Goal: Task Accomplishment & Management: Manage account settings

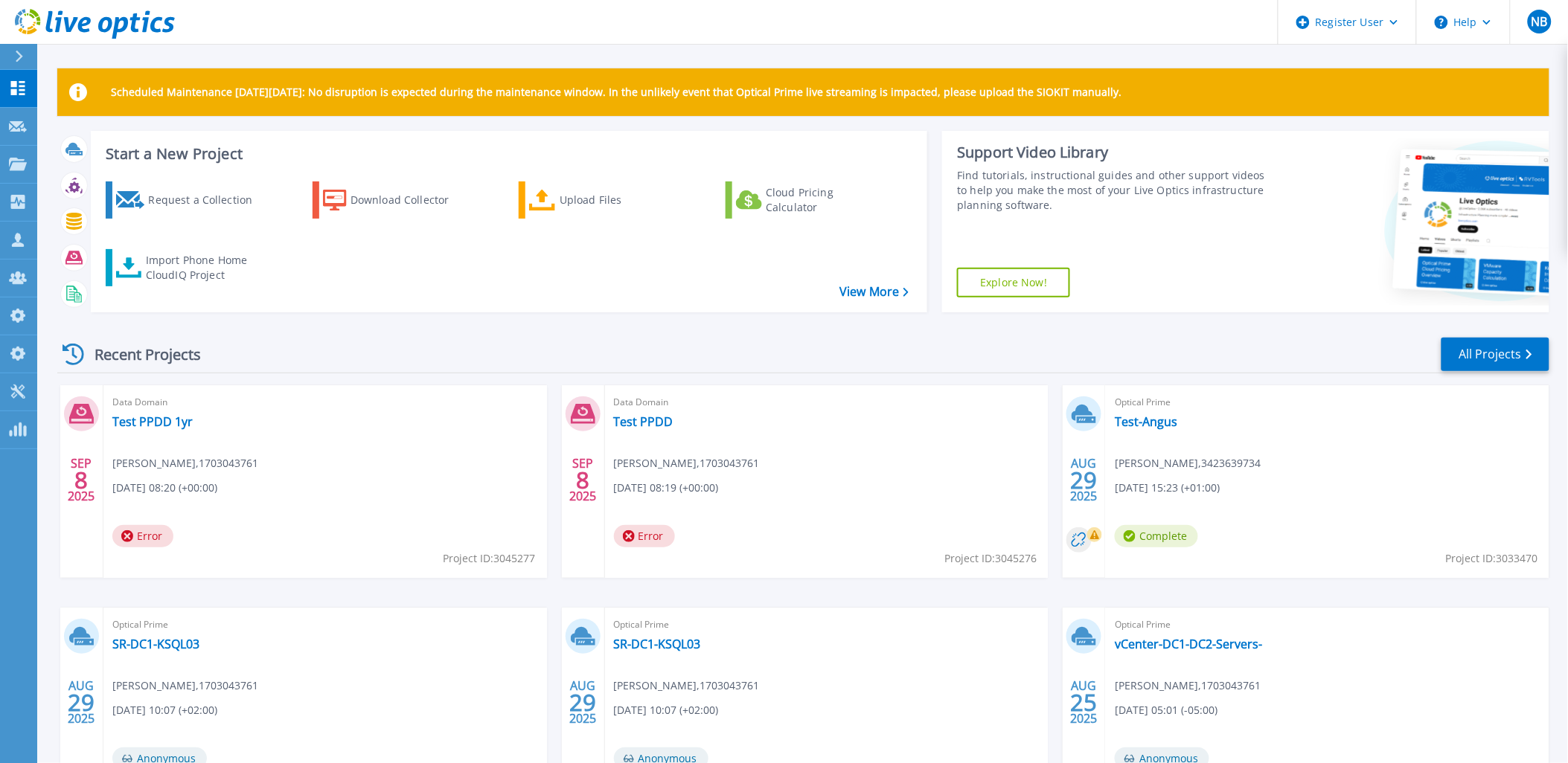
click at [333, 19] on header "Register User Help NB Dell Admin User Nick Buttimer Nick.Buttimer@dell.com 1703…" at bounding box center [784, 22] width 1568 height 45
click at [19, 171] on link "Projects Projects" at bounding box center [19, 164] width 37 height 38
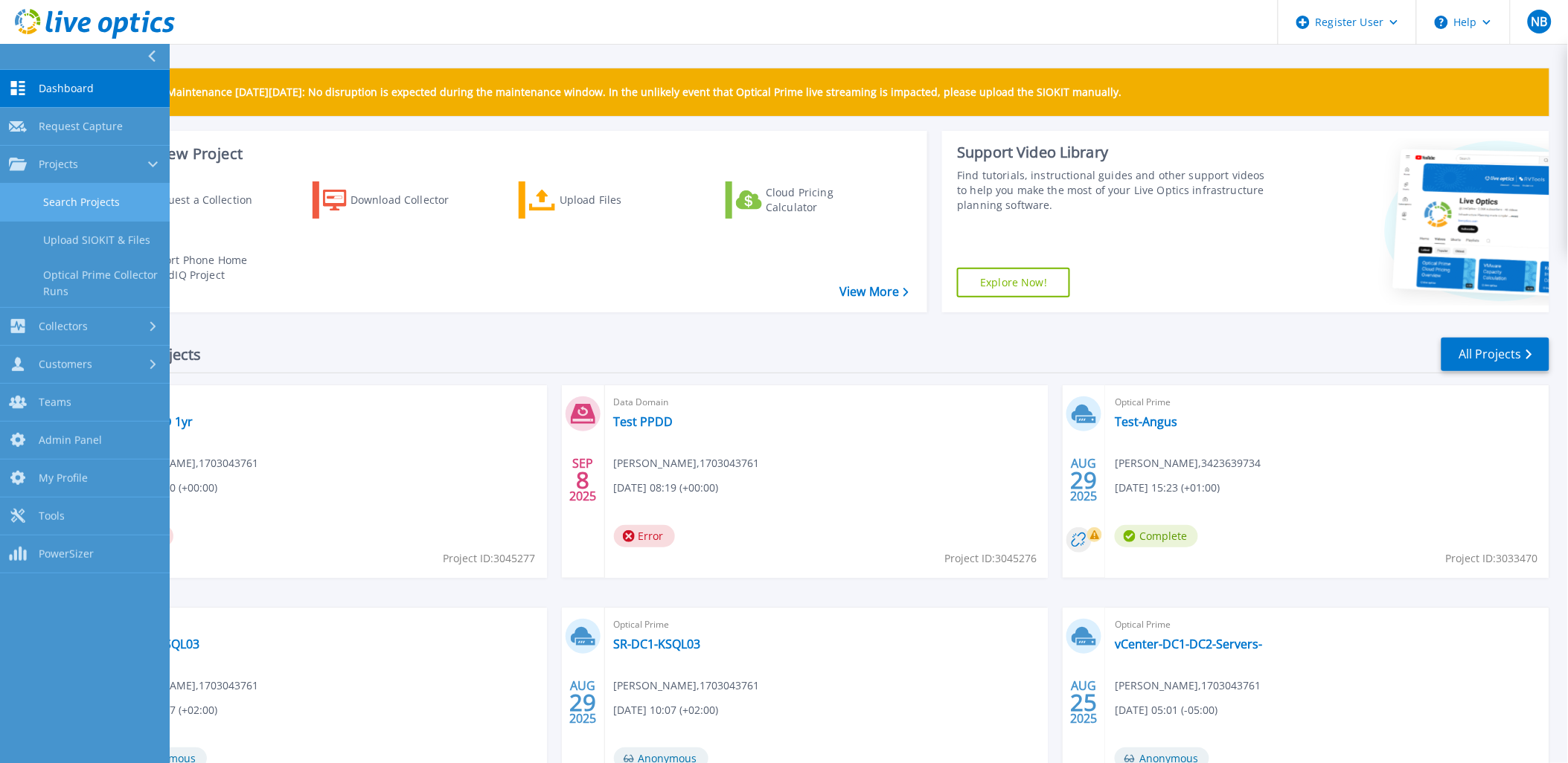
click at [41, 198] on link "Search Projects" at bounding box center [85, 202] width 170 height 38
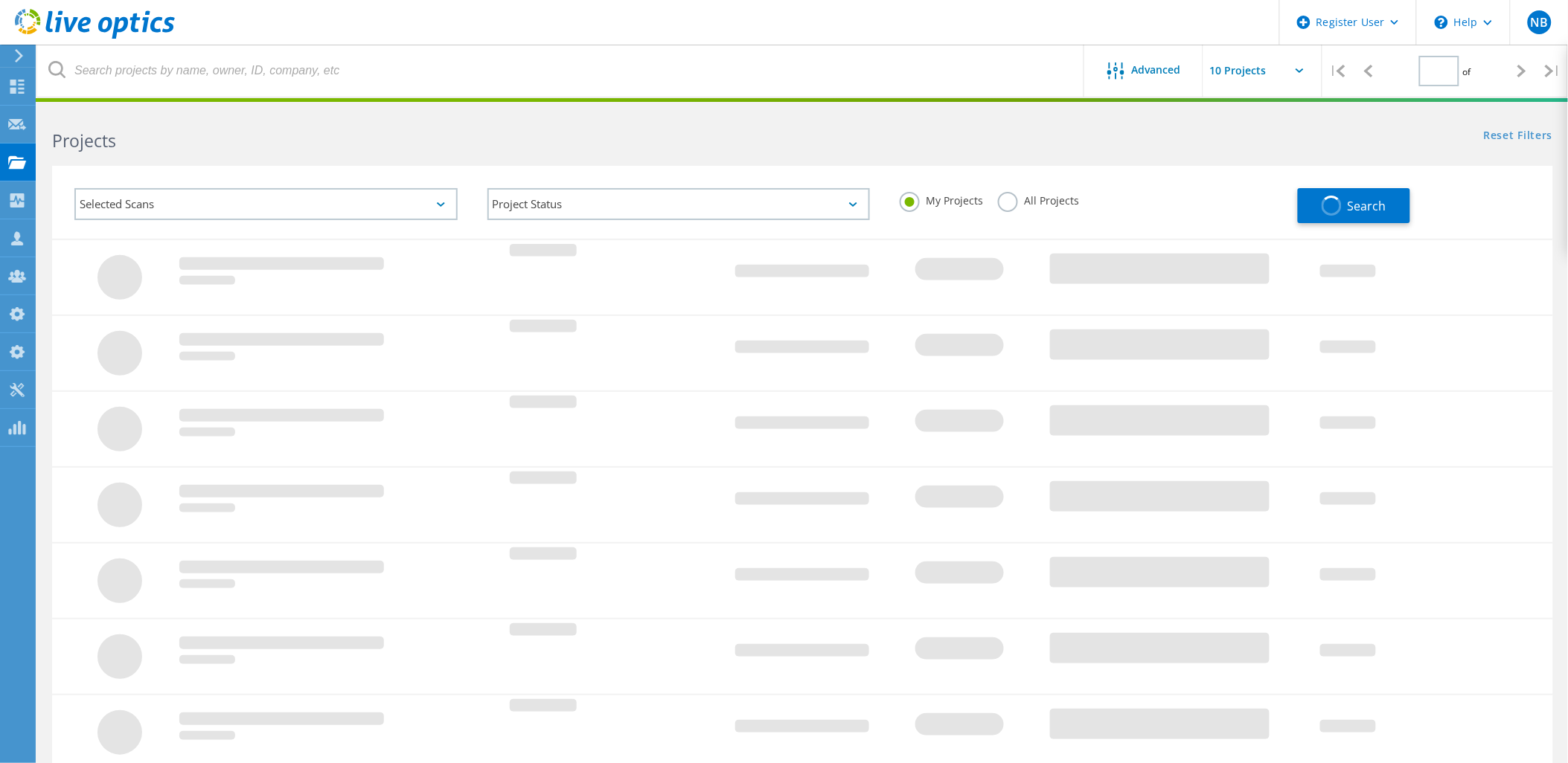
type input "1"
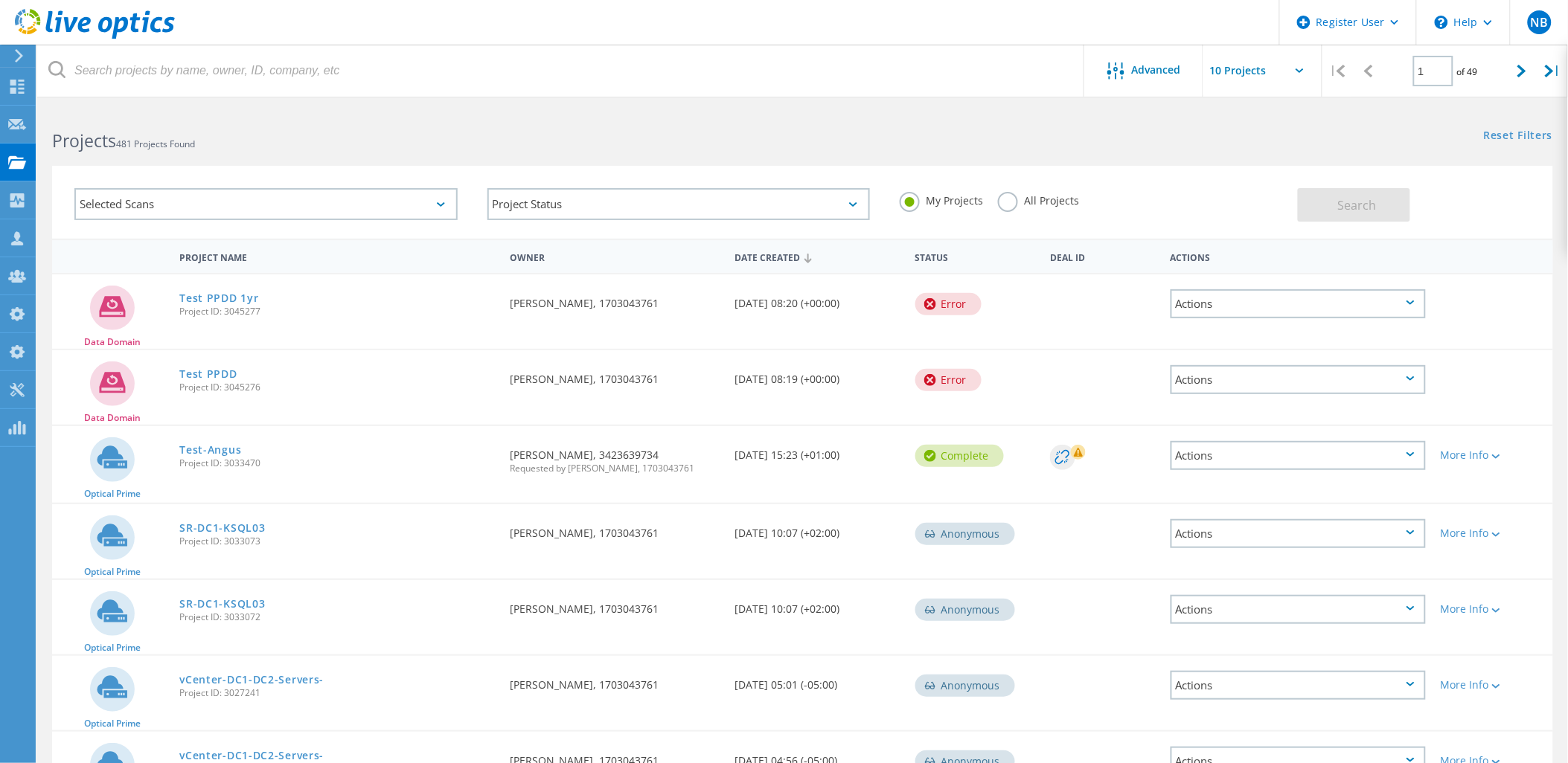
click at [1063, 195] on label "All Projects" at bounding box center [1039, 198] width 81 height 14
click at [0, 0] on input "All Projects" at bounding box center [0, 0] width 0 height 0
click at [1314, 206] on button "Search" at bounding box center [1353, 205] width 113 height 33
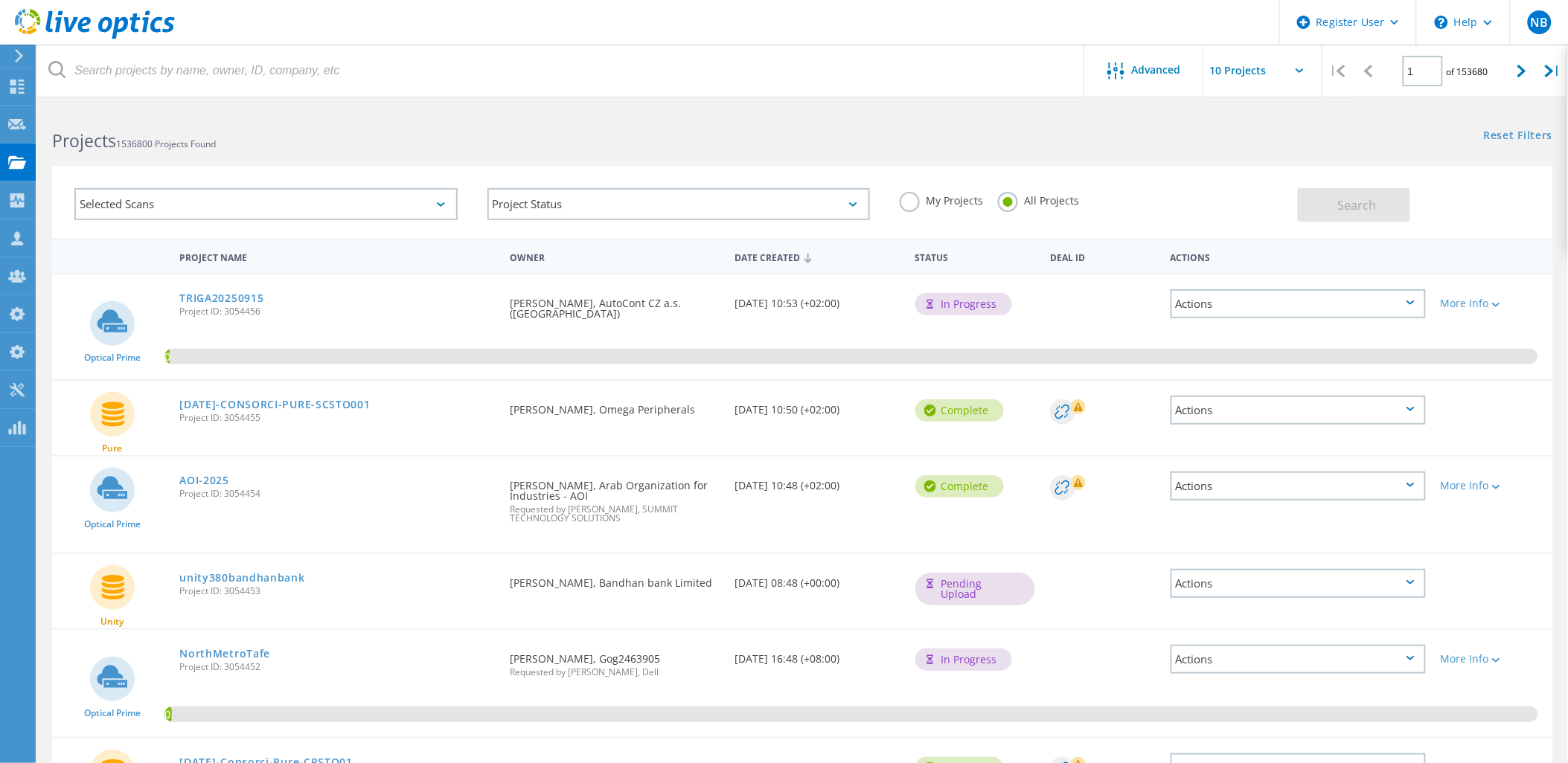
click at [126, 21] on use at bounding box center [95, 23] width 160 height 30
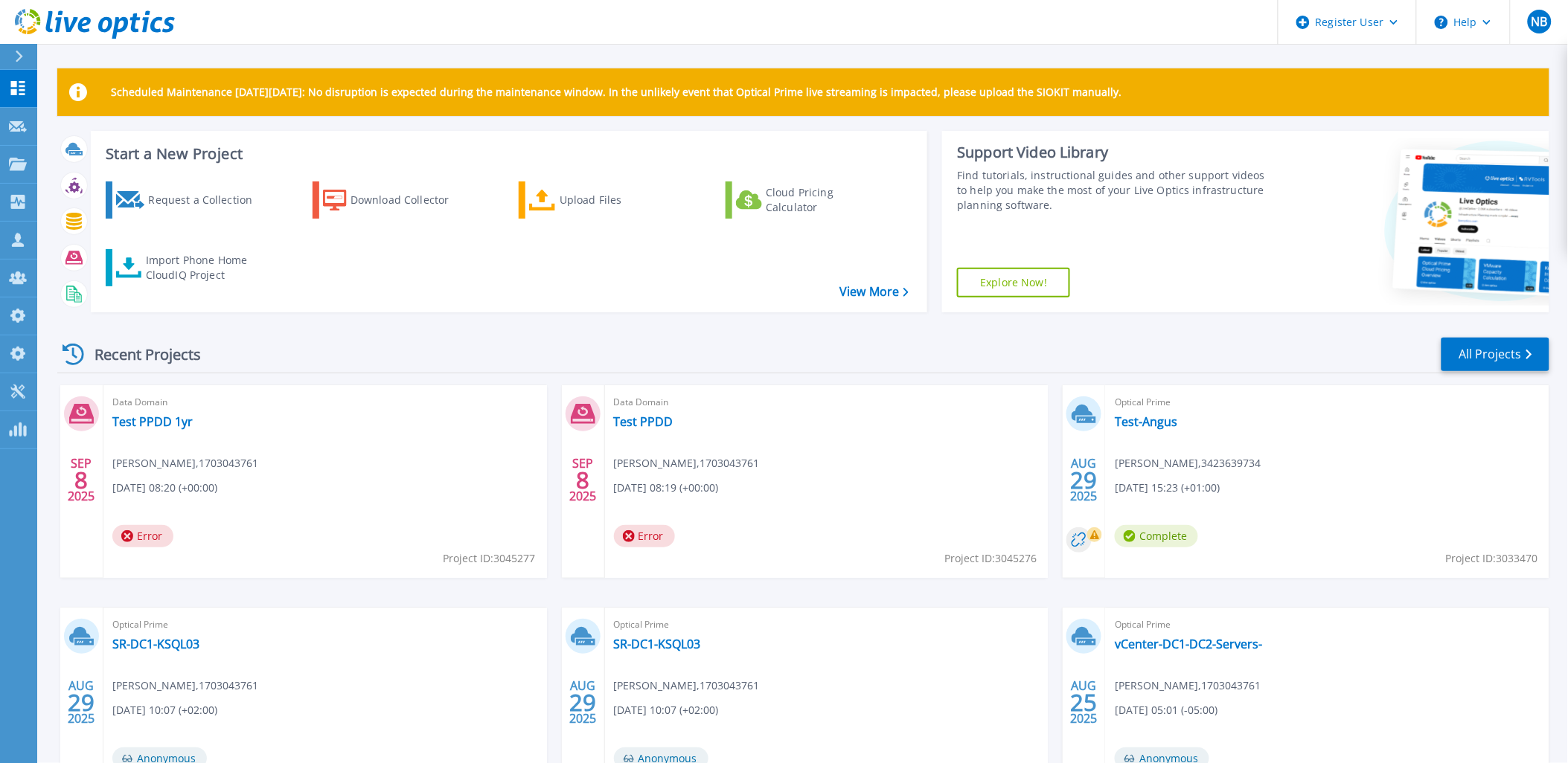
click at [329, 333] on div "Recent Projects All Projects [DATE] Data Domain Test PPDD 1yr [PERSON_NAME] , 1…" at bounding box center [803, 583] width 1492 height 518
click at [16, 241] on icon at bounding box center [18, 239] width 12 height 14
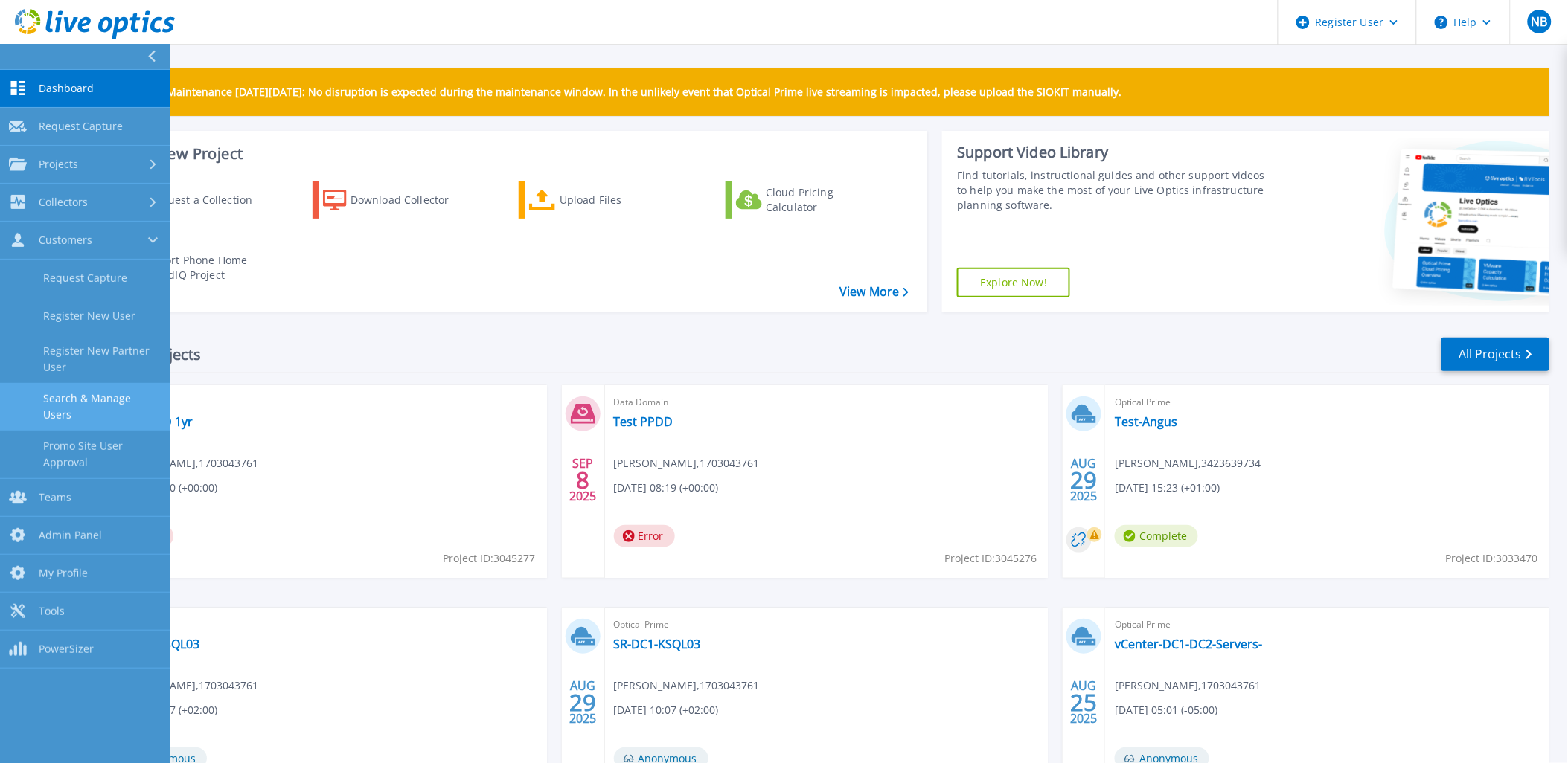
click at [106, 412] on link "Search & Manage Users" at bounding box center [85, 406] width 170 height 48
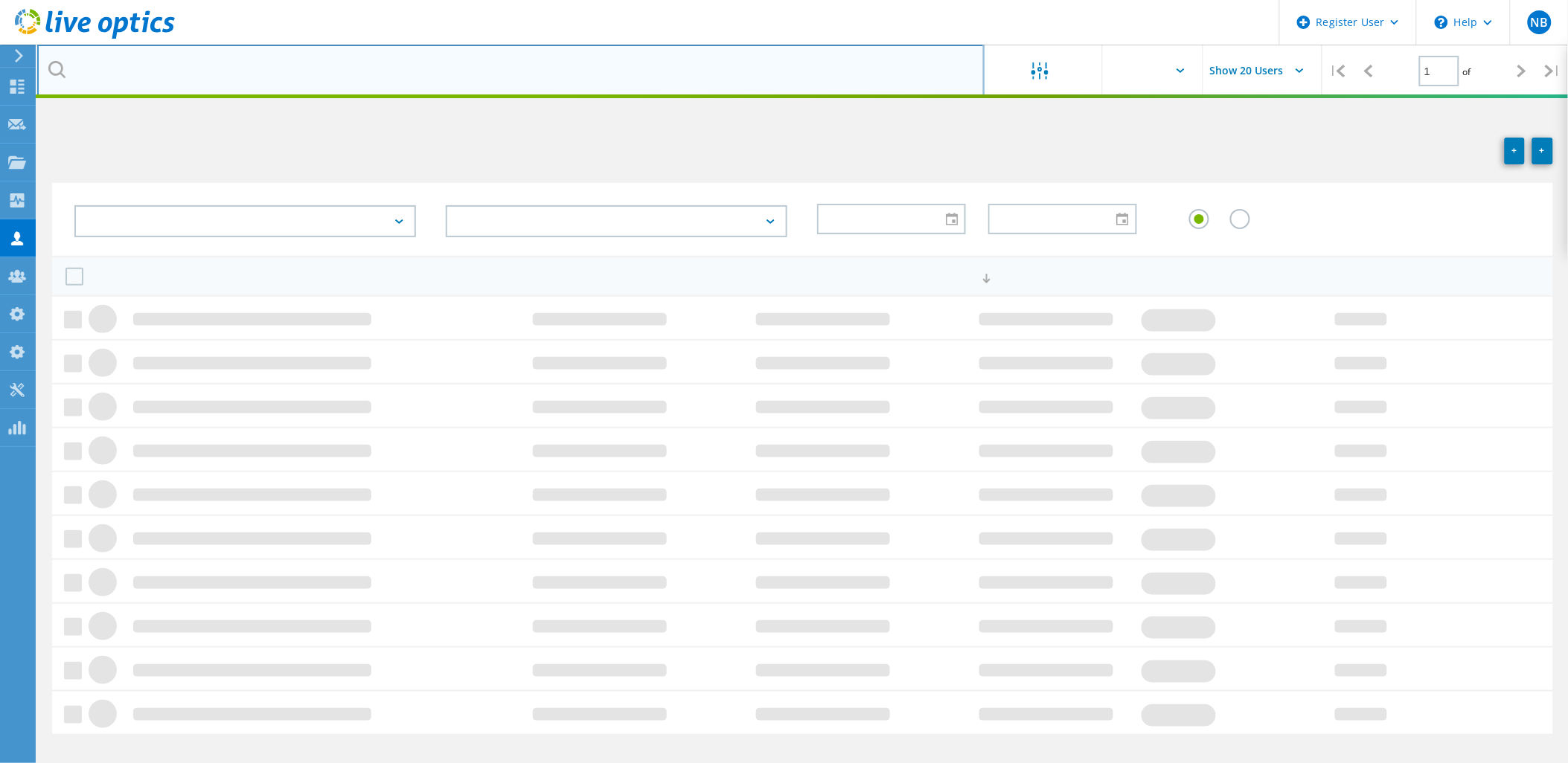
click at [185, 91] on input "text" at bounding box center [511, 70] width 947 height 52
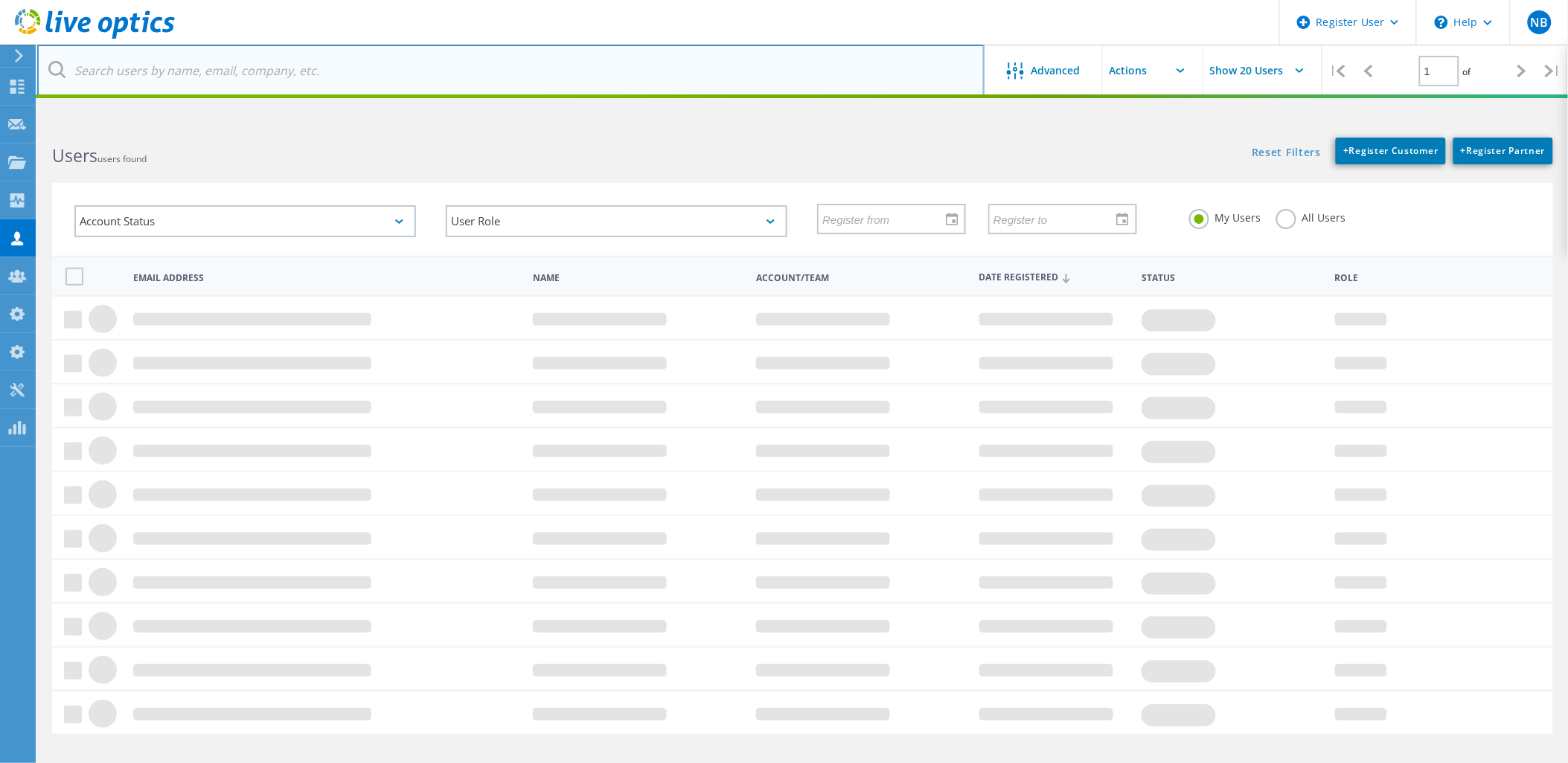
paste input "[EMAIL_ADDRESS][PERSON_NAME][DOMAIN_NAME]"
type input "juergen.ziegenhorn@joynext.com"
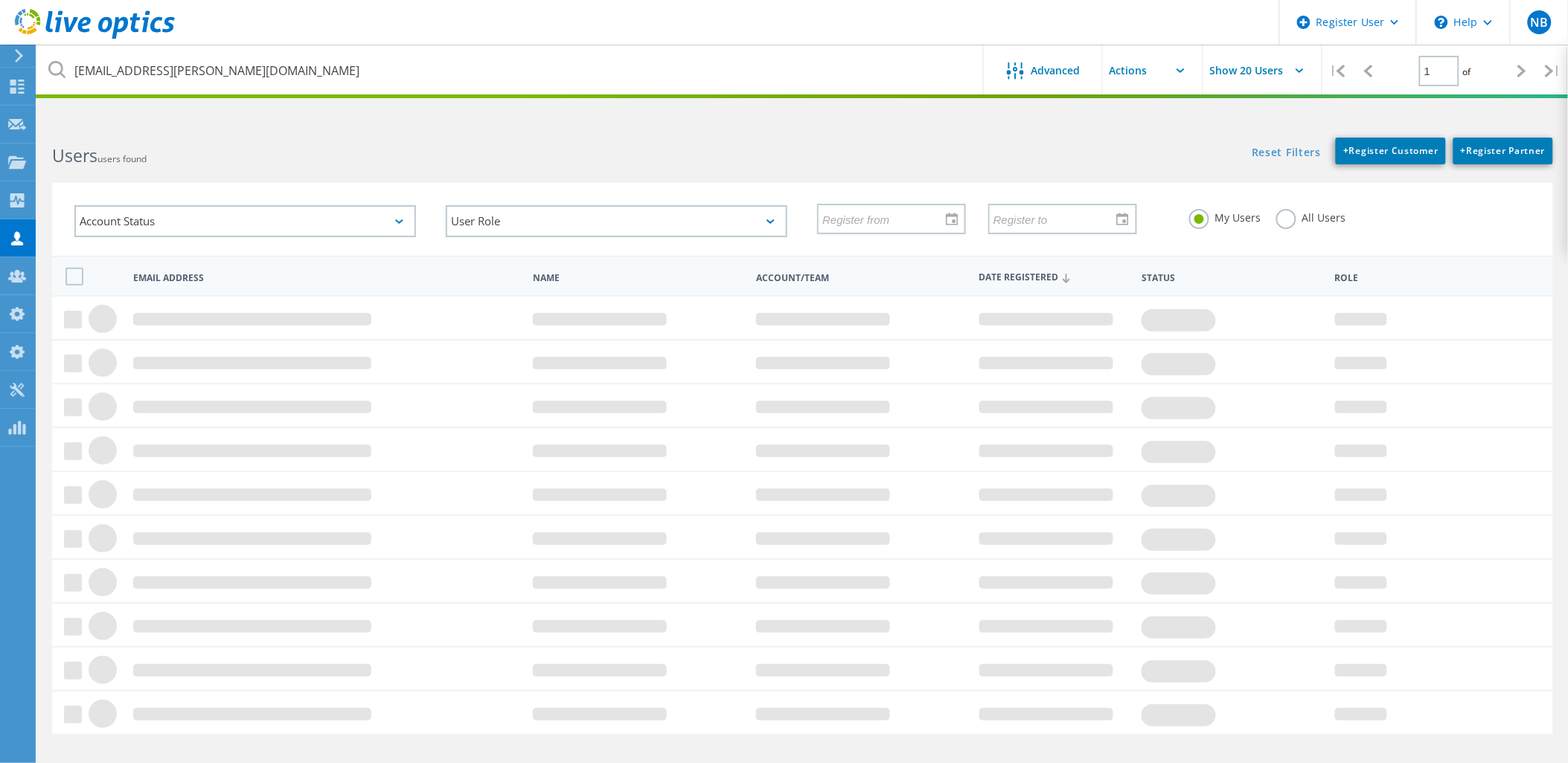
click at [1293, 231] on div "My Users All Users" at bounding box center [1360, 218] width 372 height 55
click at [1288, 223] on label "All Users" at bounding box center [1311, 215] width 70 height 14
click at [0, 0] on input "All Users" at bounding box center [0, 0] width 0 height 0
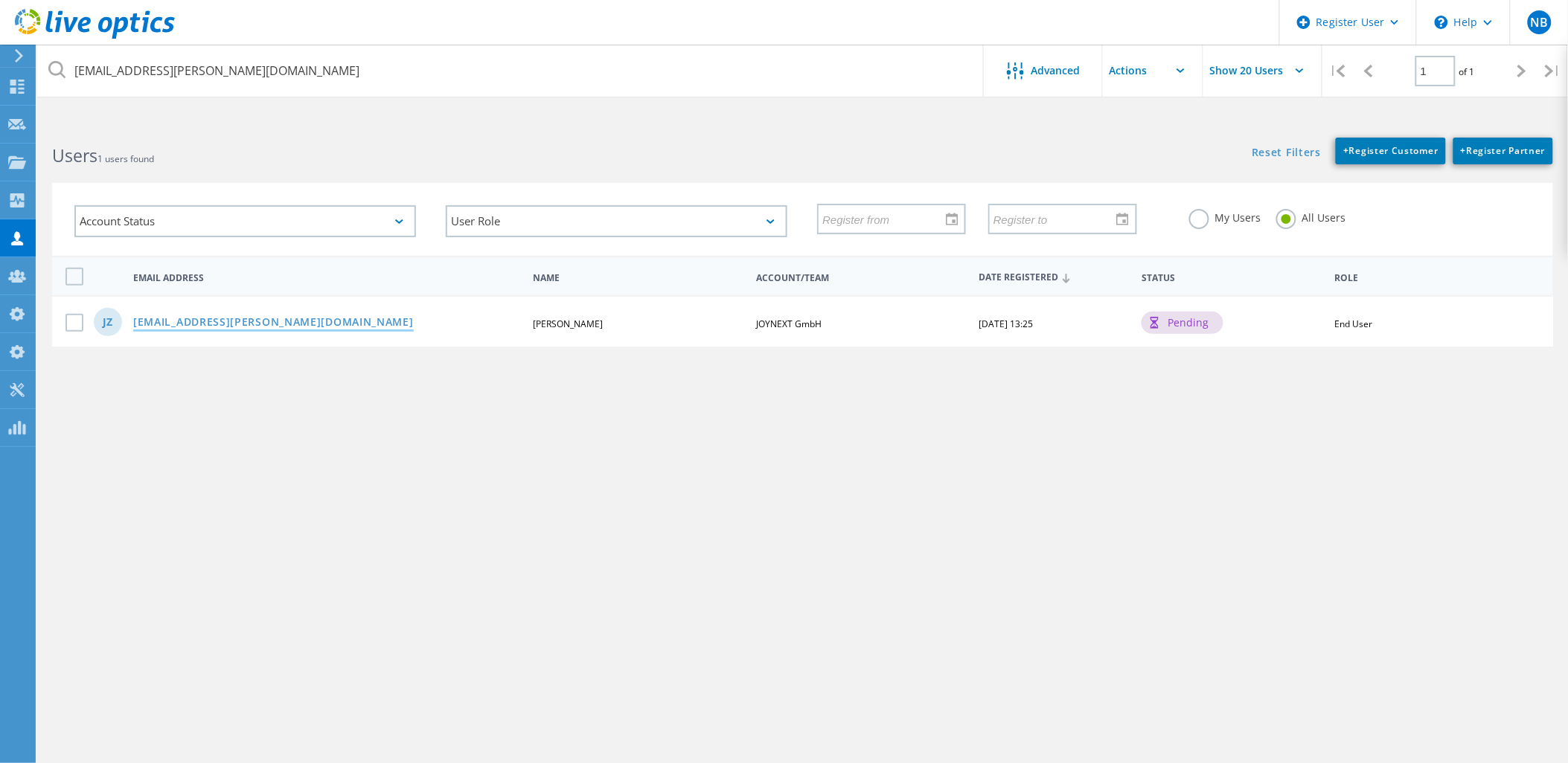
click at [270, 317] on link "[EMAIL_ADDRESS][PERSON_NAME][DOMAIN_NAME]" at bounding box center [274, 324] width 281 height 13
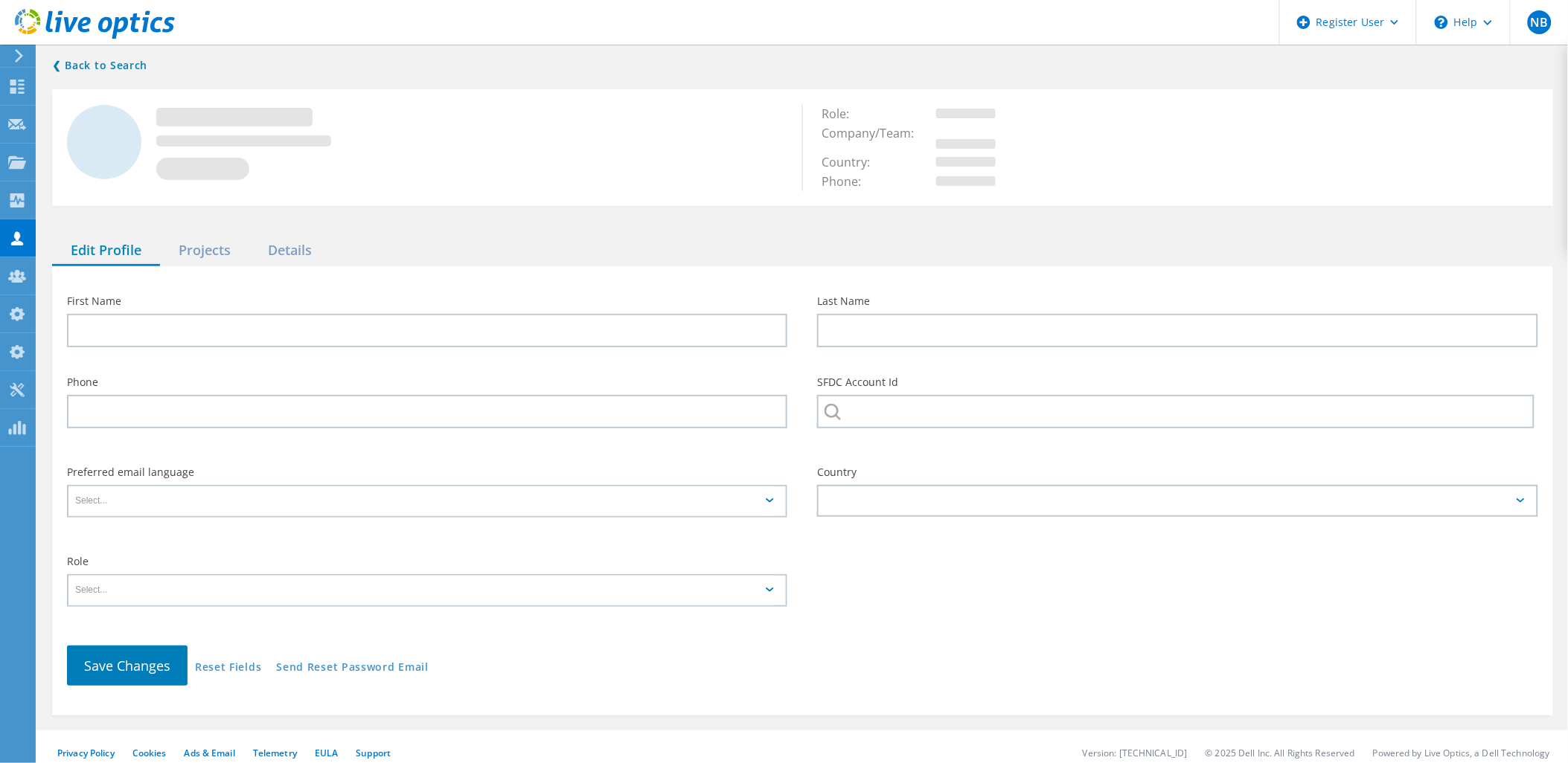
type input "[PERSON_NAME]"
type input "JOYNEXT GmbH"
type input "English"
type input "End User"
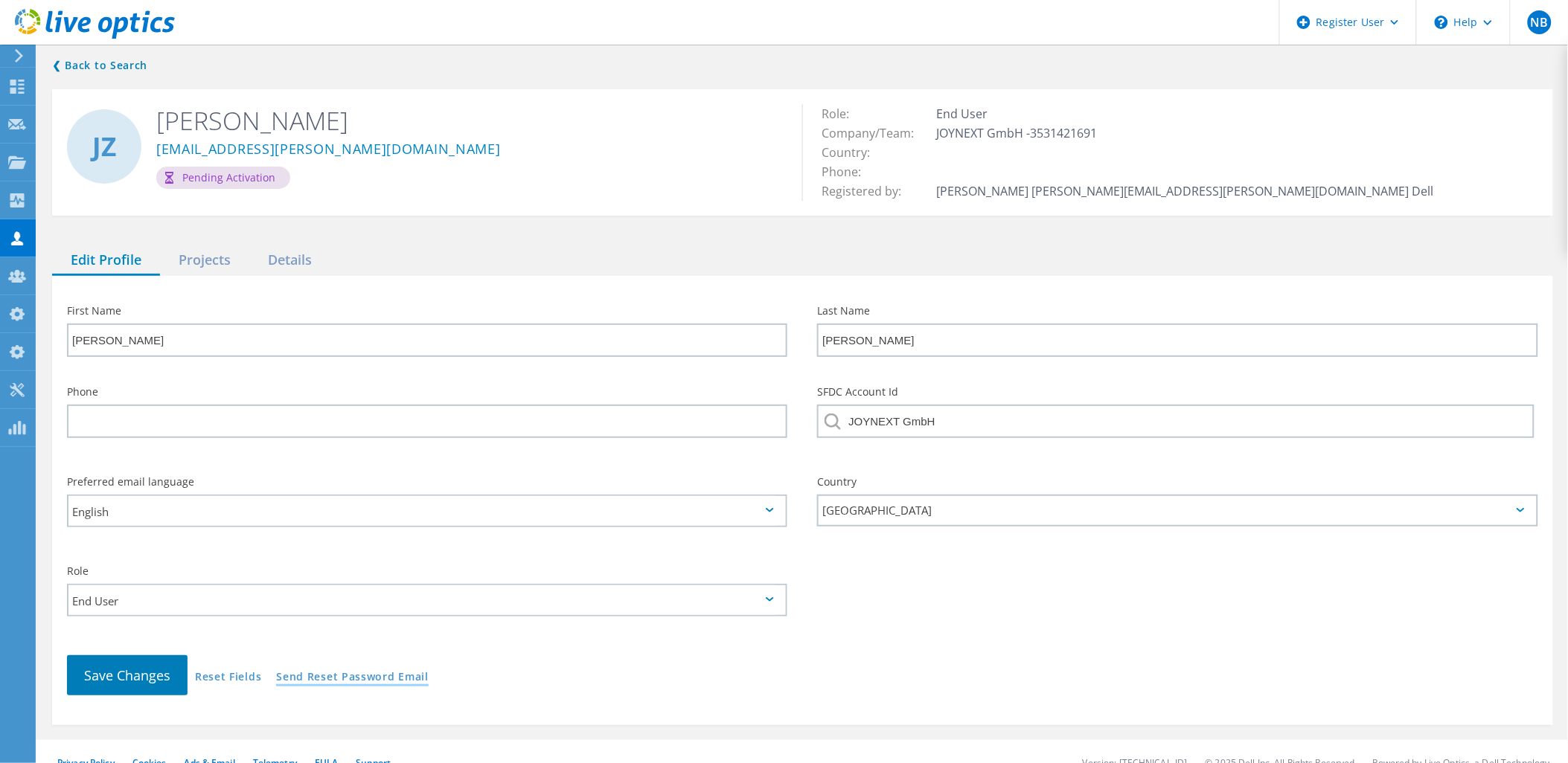
click at [350, 672] on link "Send Reset Password Email" at bounding box center [352, 678] width 152 height 13
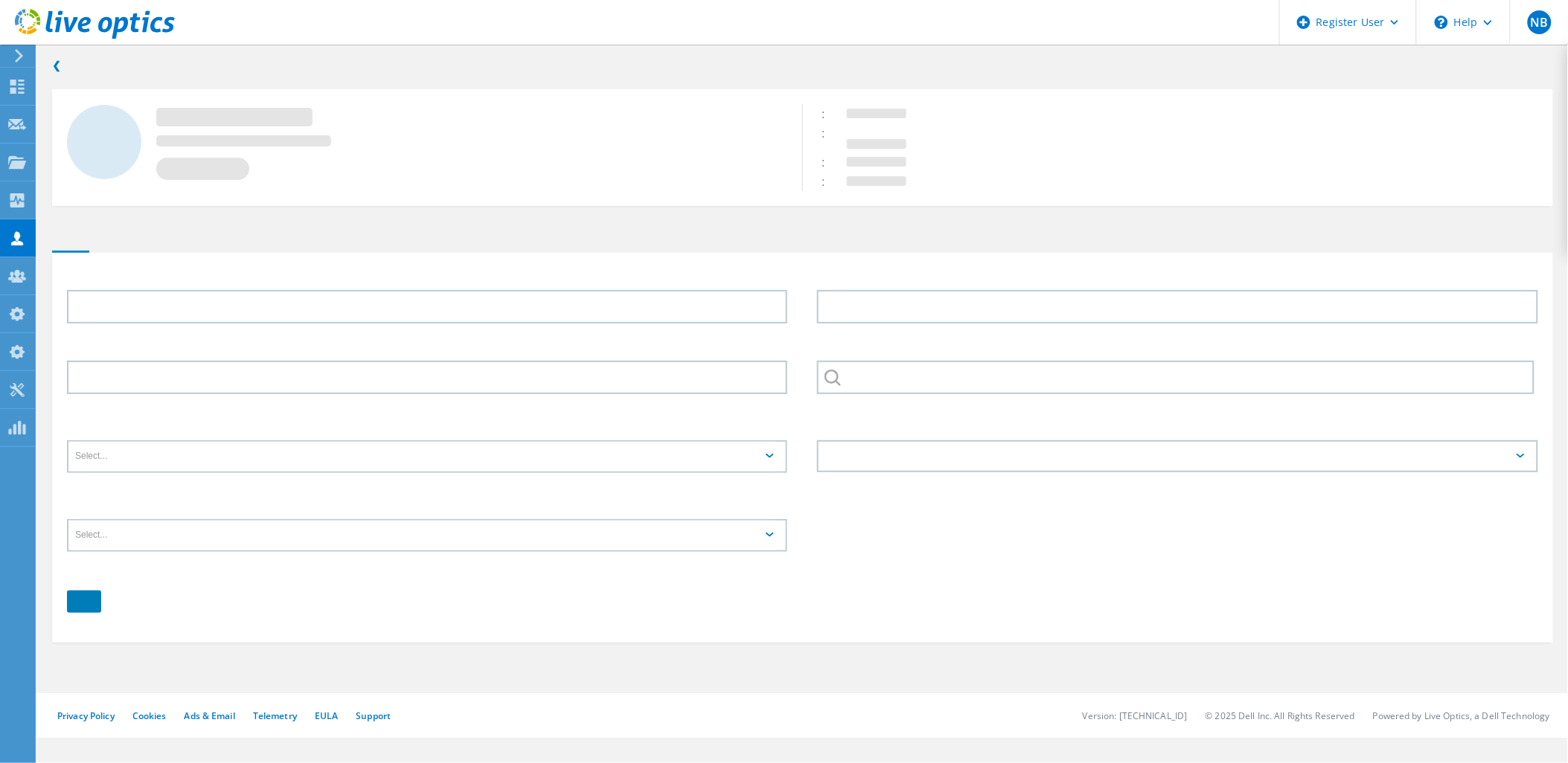
type input "[PERSON_NAME]"
type input "JOYNEXT GmbH"
type input "English"
type input "End User"
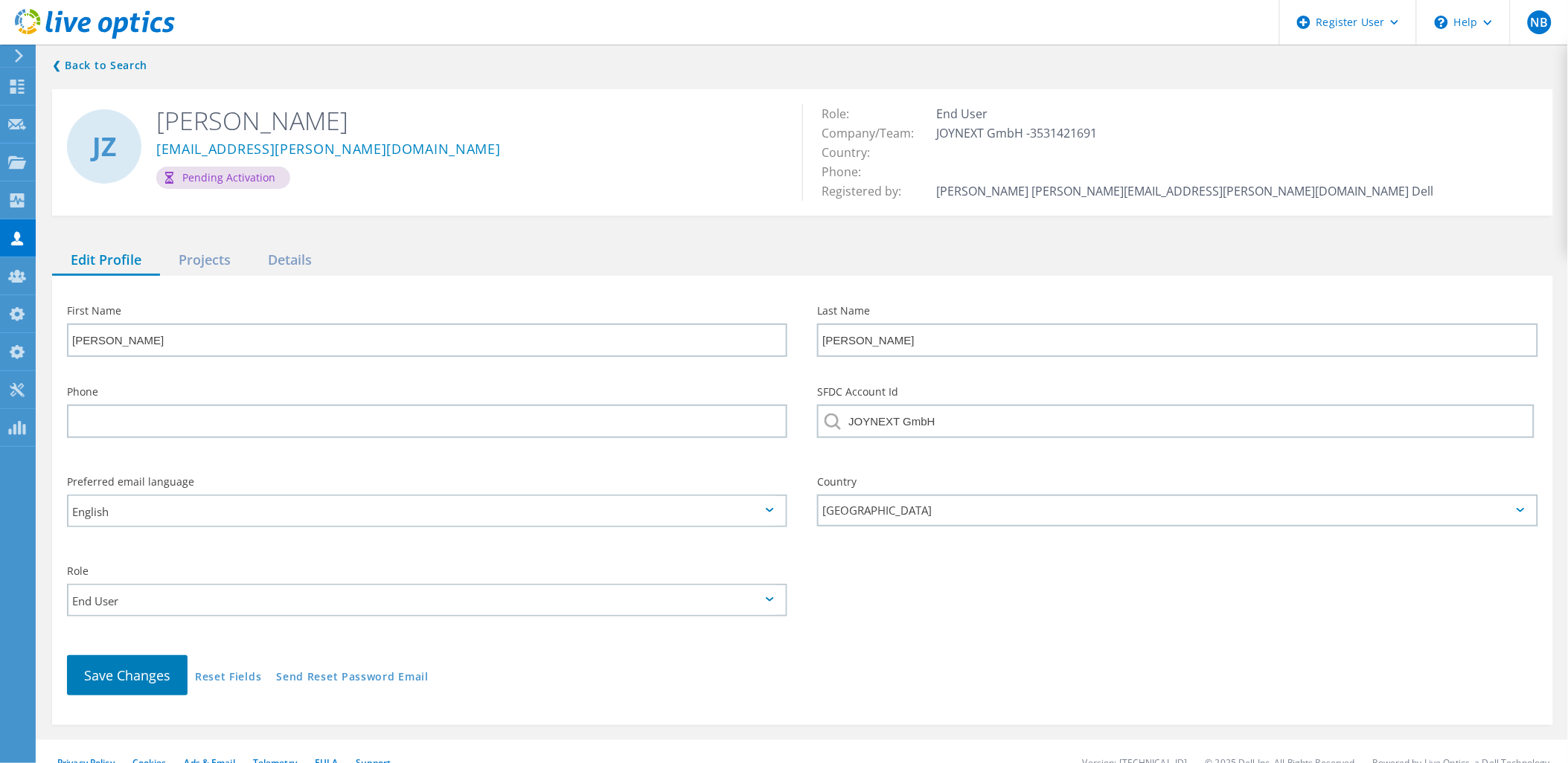
click at [43, 126] on div "❮ Back to Search JZ Jürgen Ziegenhorn juergen.ziegenhorn@joynext.com Pending Ac…" at bounding box center [802, 390] width 1531 height 698
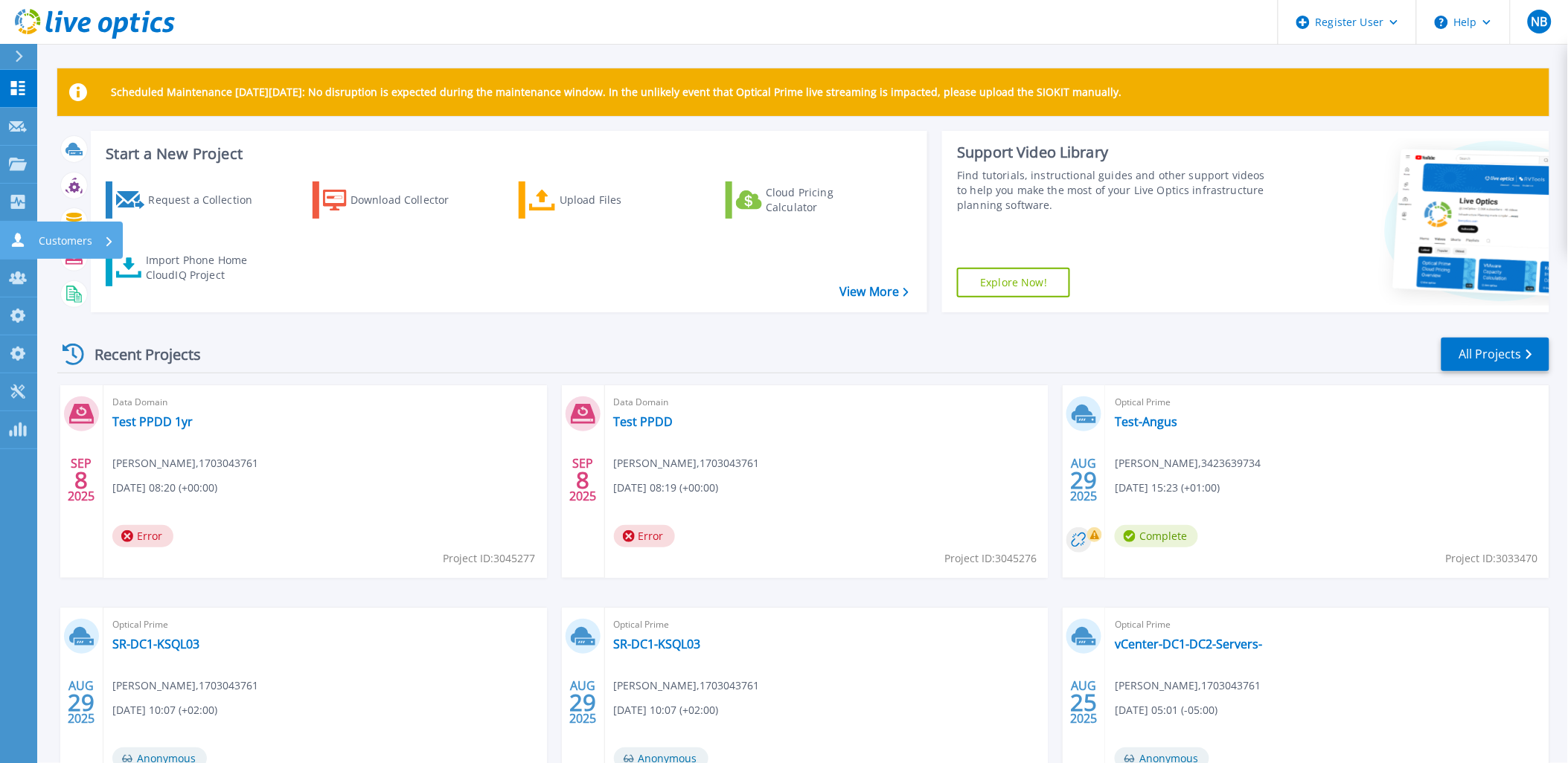
click at [19, 231] on link "Customers Customers" at bounding box center [19, 240] width 37 height 38
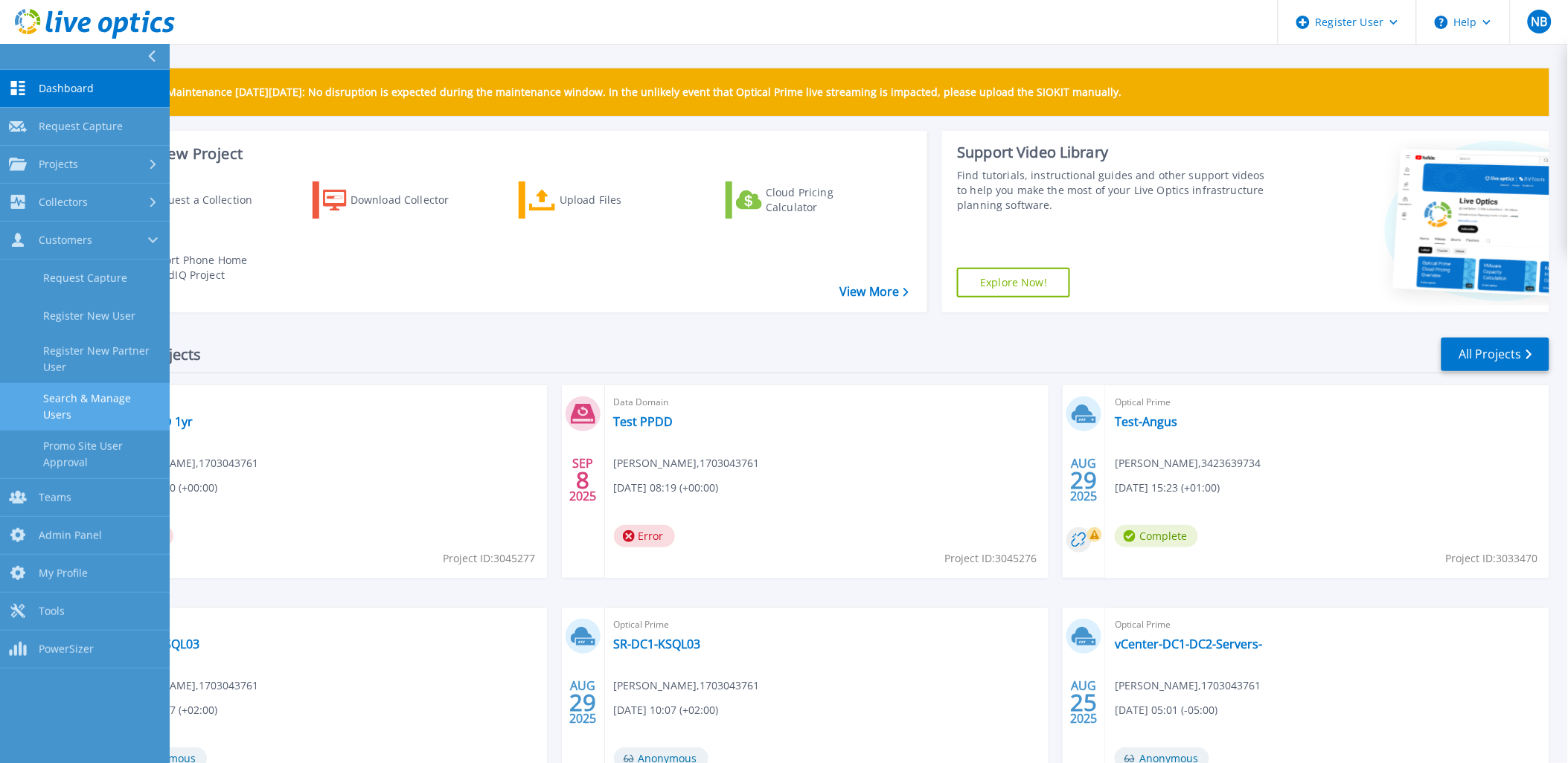
click at [108, 407] on link "Search & Manage Users" at bounding box center [85, 406] width 170 height 48
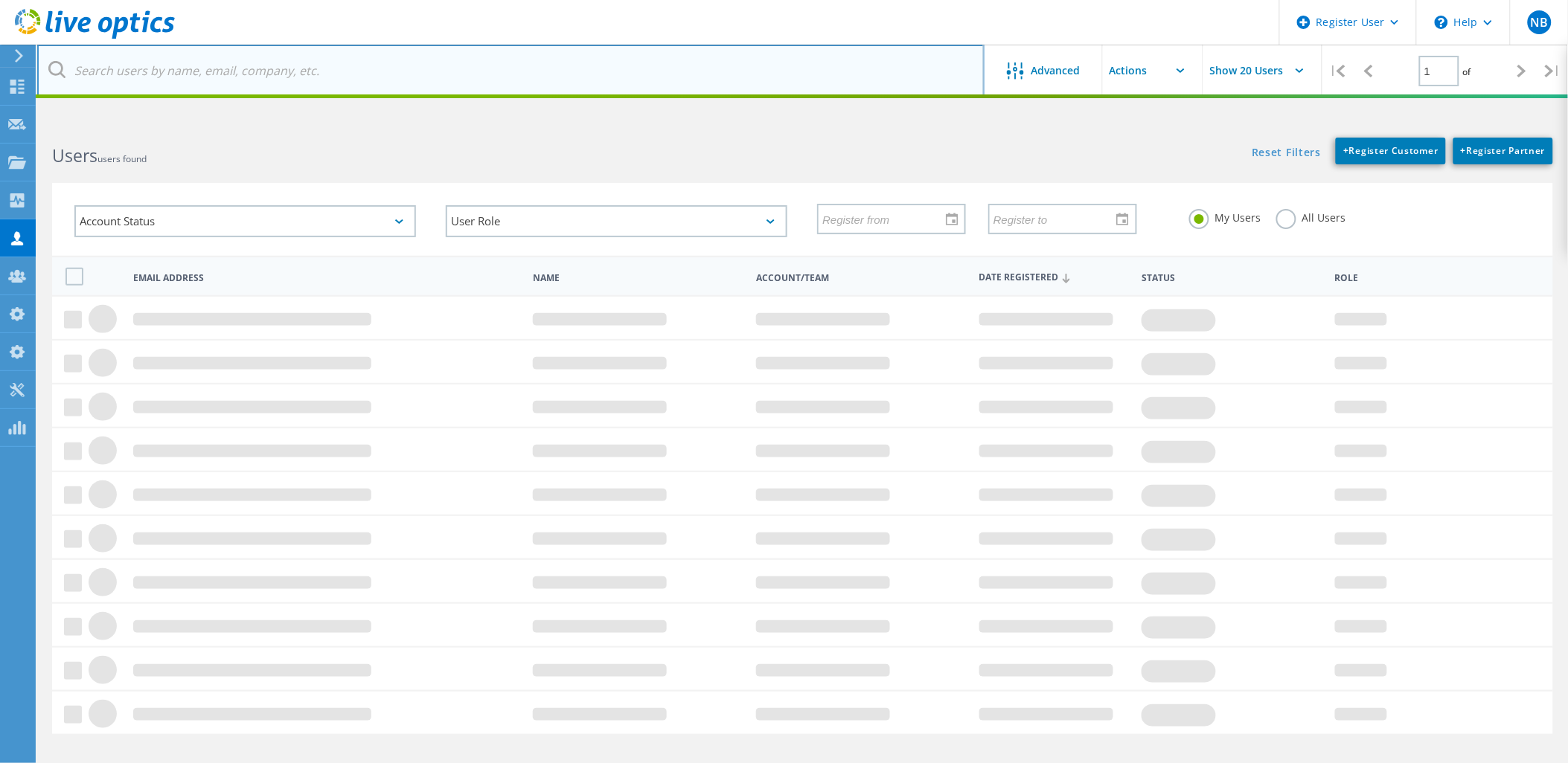
click at [329, 72] on input "text" at bounding box center [511, 70] width 947 height 52
paste input "655118"
type input "655118"
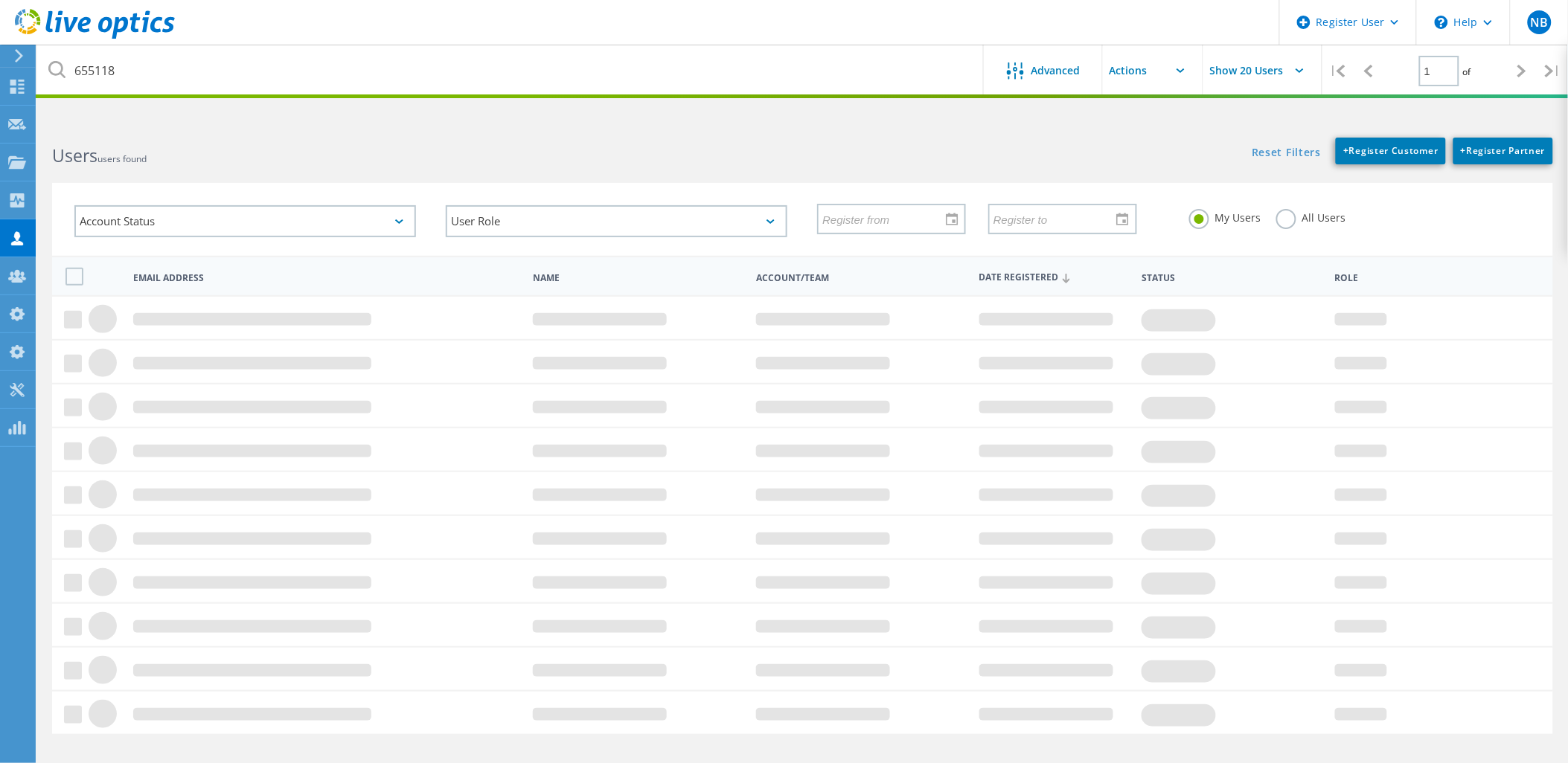
click at [1274, 226] on div "My Users All Users" at bounding box center [1360, 218] width 372 height 55
click at [1277, 223] on label "All Users" at bounding box center [1311, 215] width 70 height 14
click at [0, 0] on input "All Users" at bounding box center [0, 0] width 0 height 0
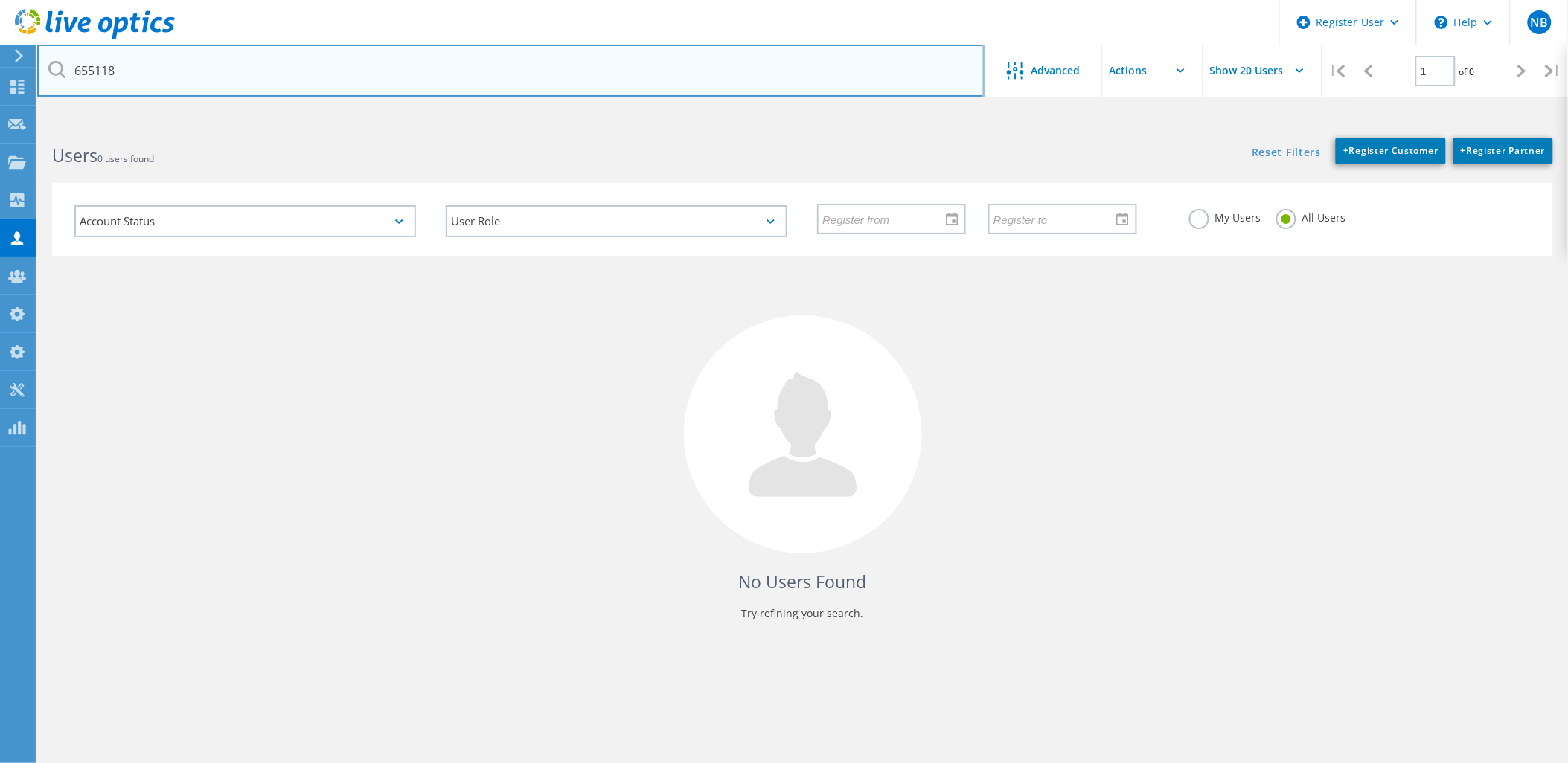
drag, startPoint x: 155, startPoint y: 65, endPoint x: -45, endPoint y: 78, distance: 200.4
click at [0, 78] on html "Register User \n Help Explore Helpful Articles Contact Support NB Dell Admin Us…" at bounding box center [784, 409] width 1568 height 819
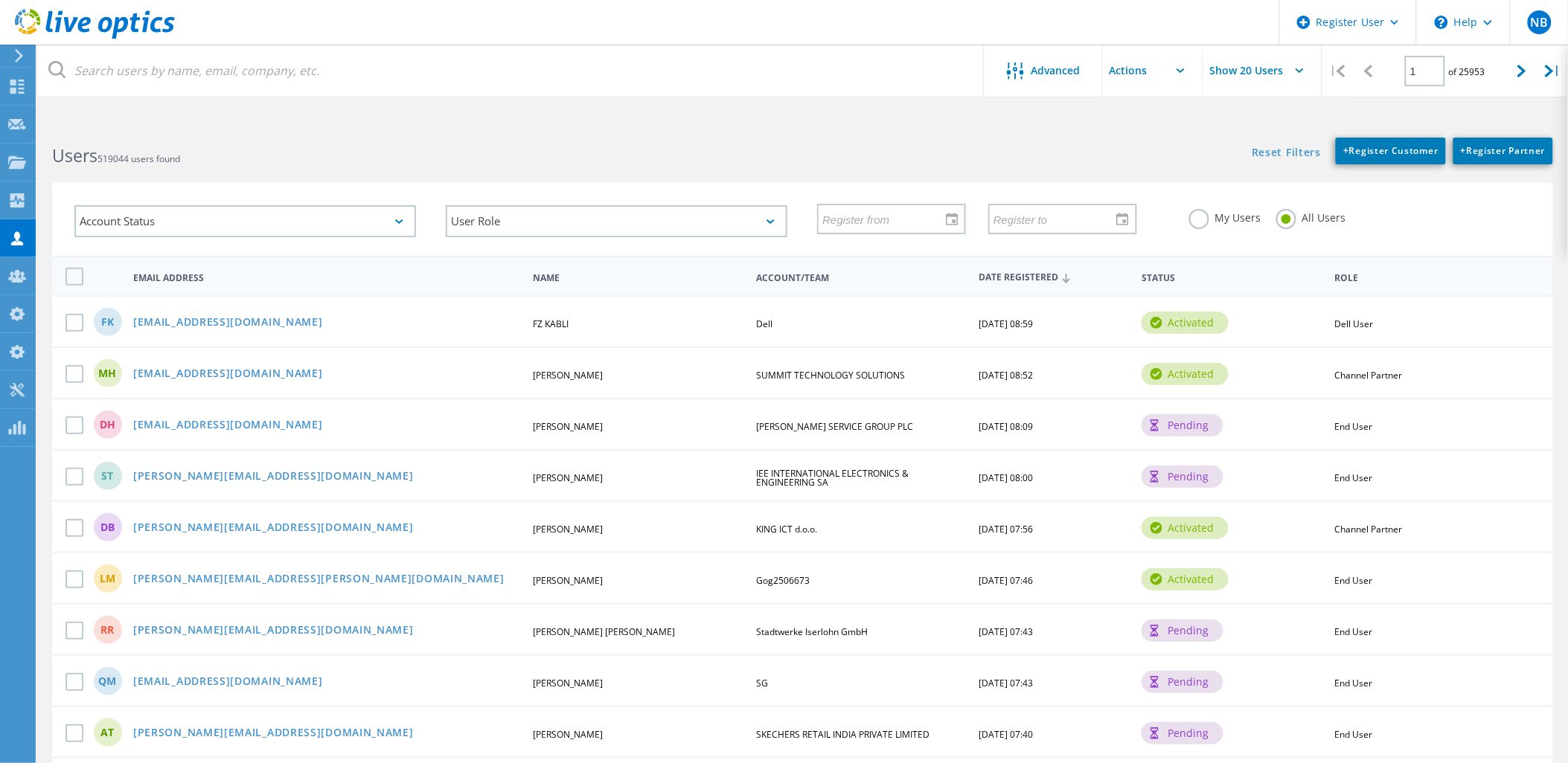
click at [139, 19] on use at bounding box center [95, 23] width 160 height 30
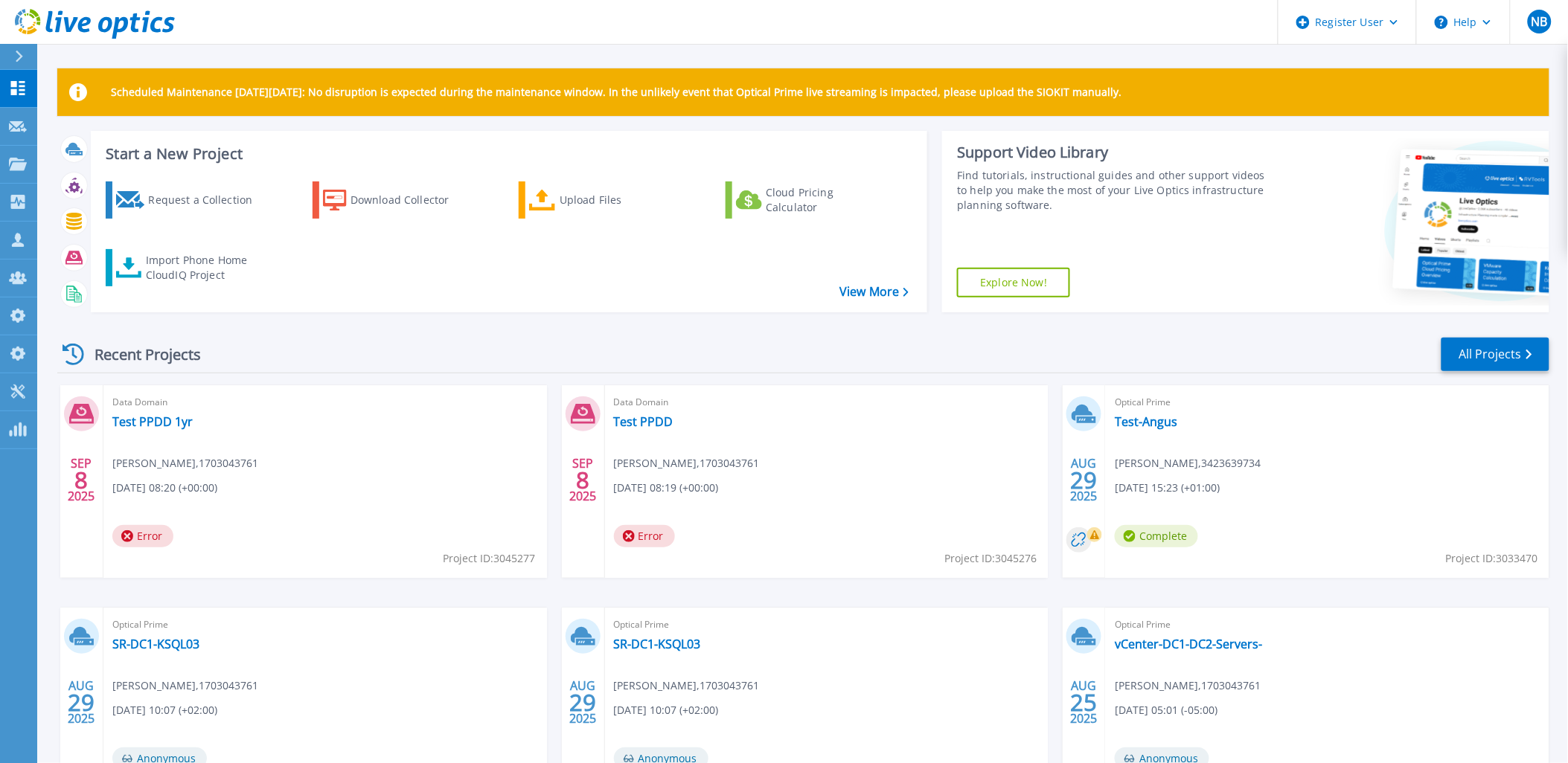
click at [86, 19] on icon at bounding box center [85, 24] width 13 height 15
click at [627, 194] on div "Upload Files" at bounding box center [618, 200] width 119 height 30
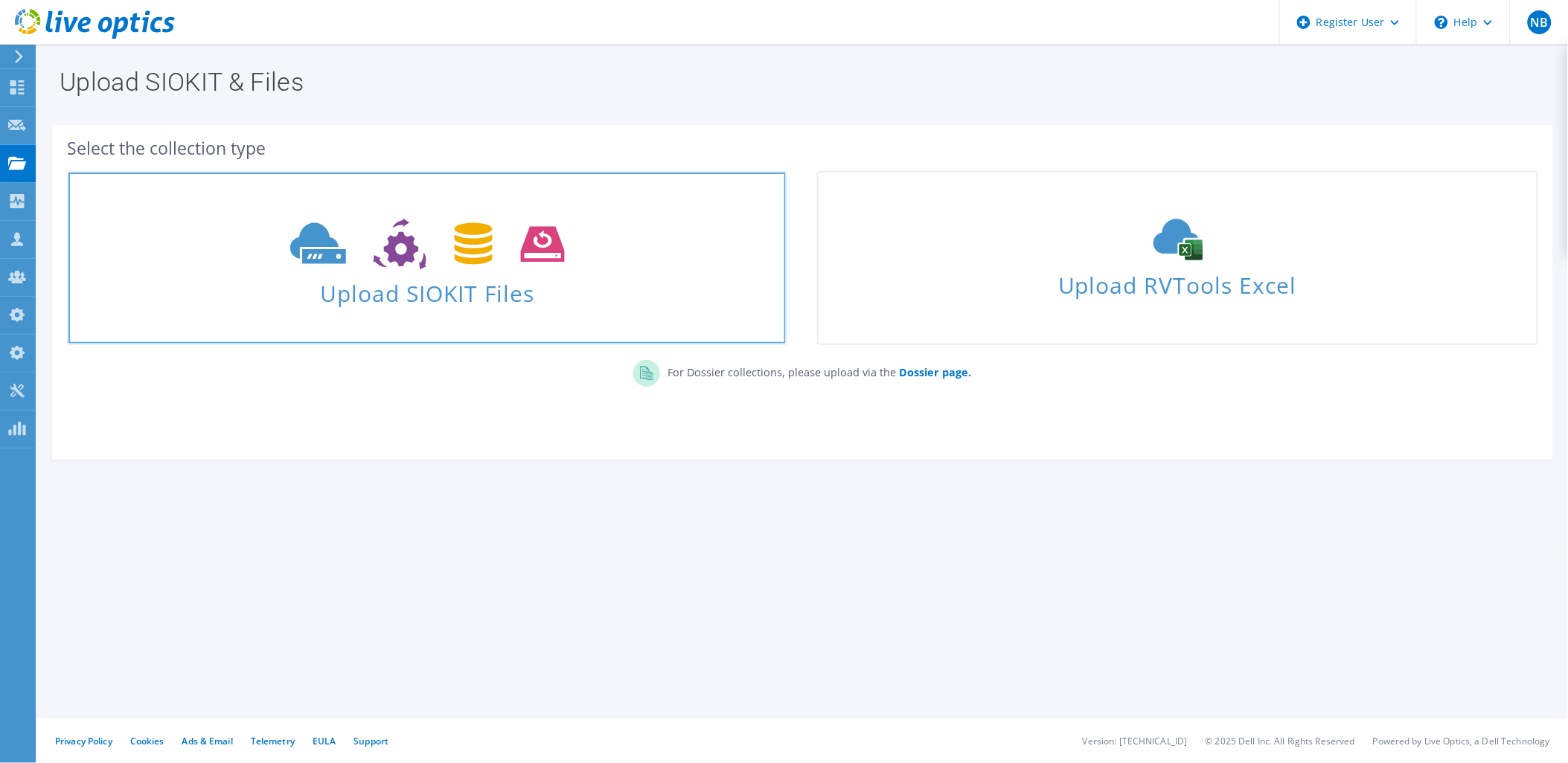
click at [547, 250] on use at bounding box center [427, 244] width 274 height 51
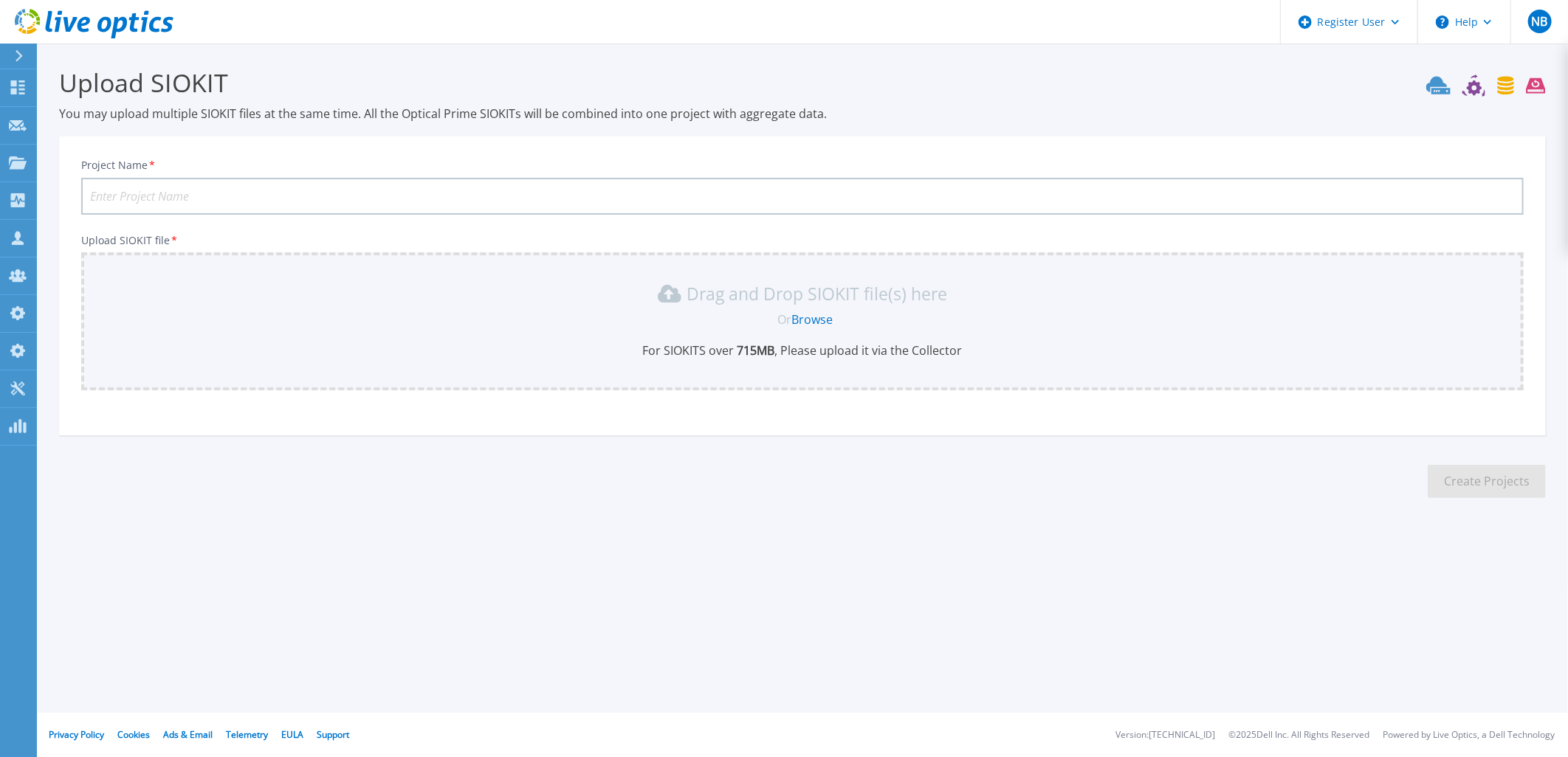
click at [809, 315] on link "Browse" at bounding box center [812, 319] width 41 height 16
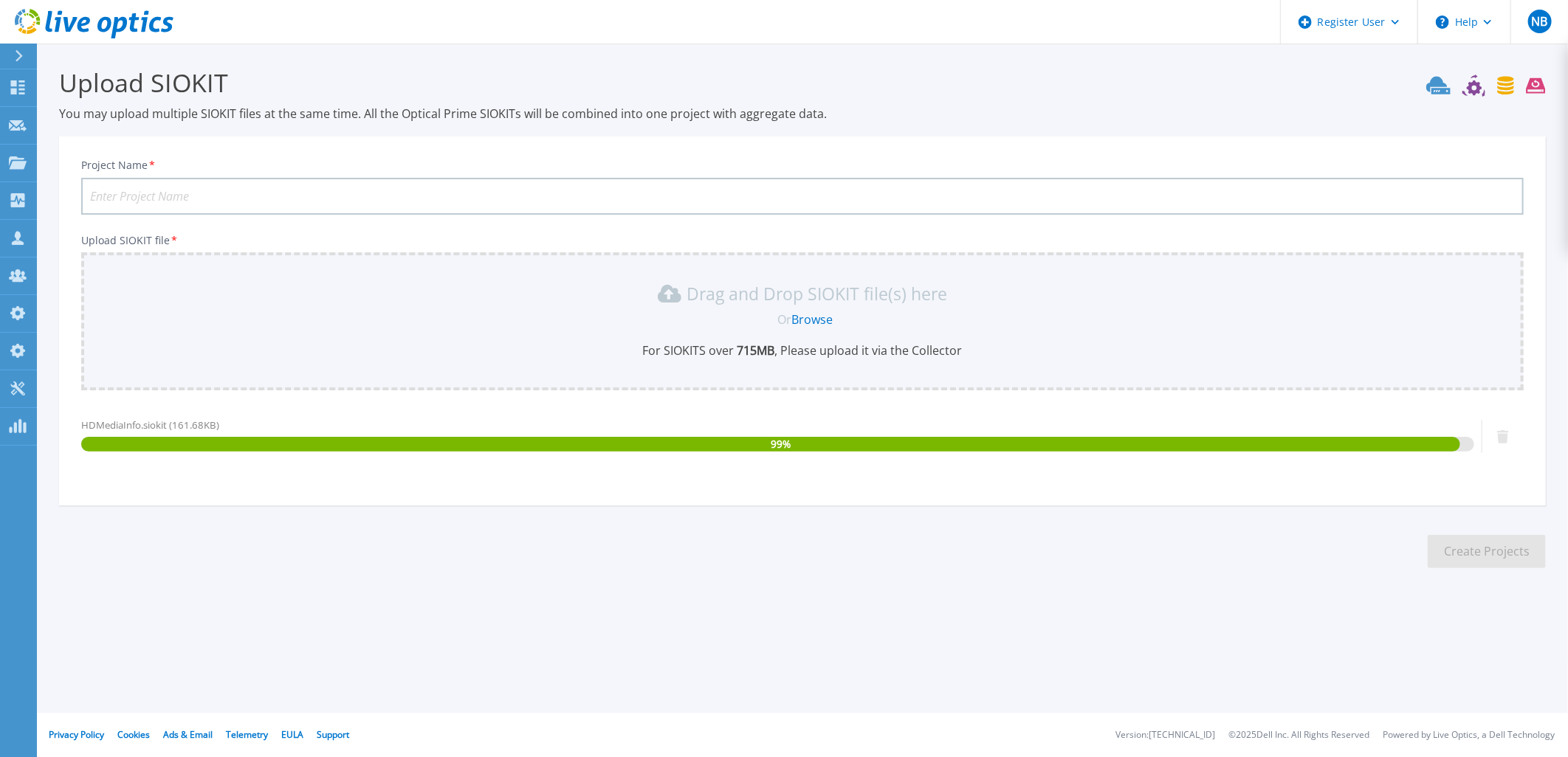
click at [263, 185] on input "Project Name *" at bounding box center [802, 197] width 1442 height 37
type input "HDMediaInfo-01"
click at [1517, 555] on button "Create Projects" at bounding box center [1486, 551] width 118 height 33
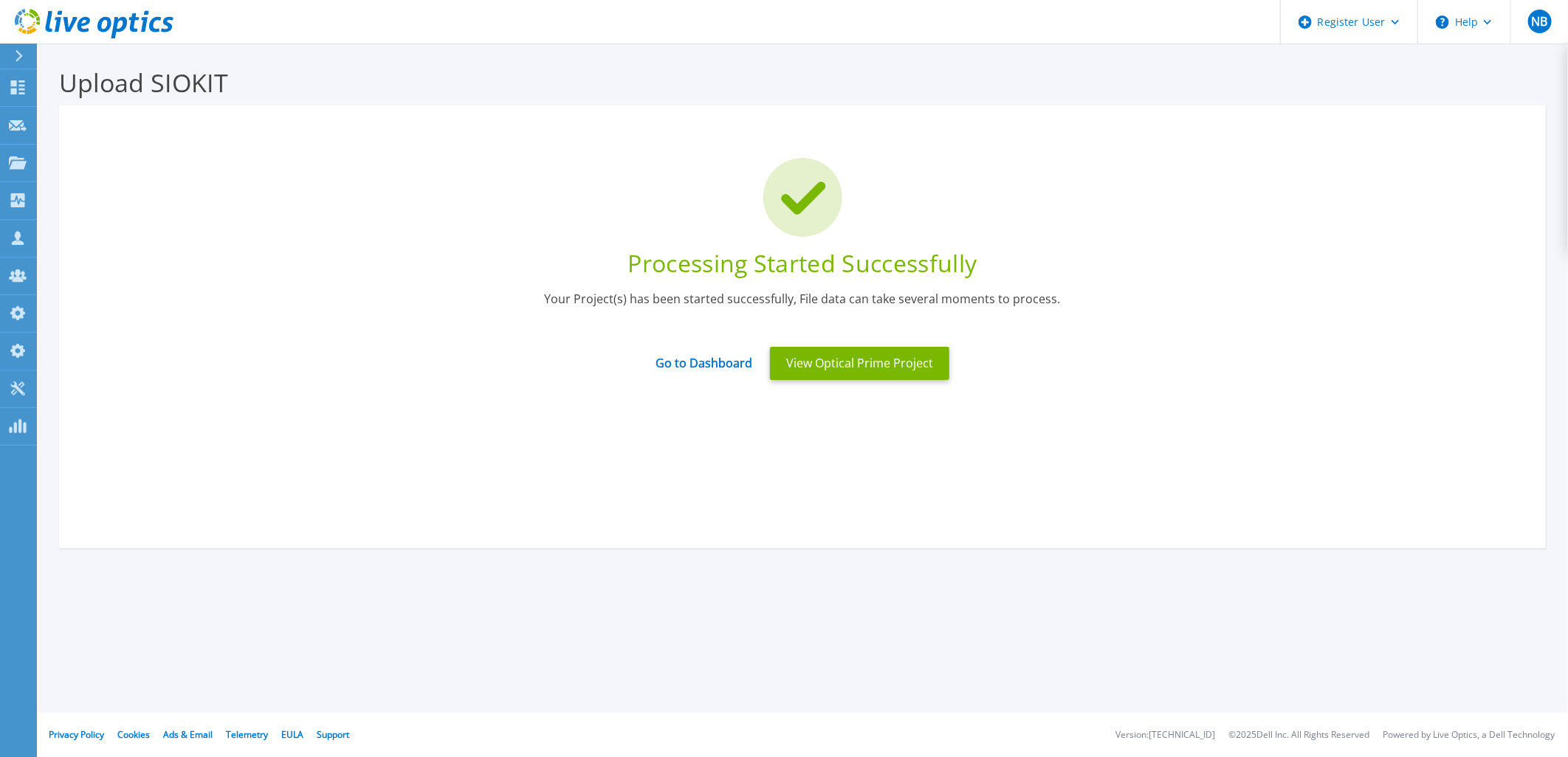
click at [132, 10] on icon at bounding box center [94, 24] width 159 height 31
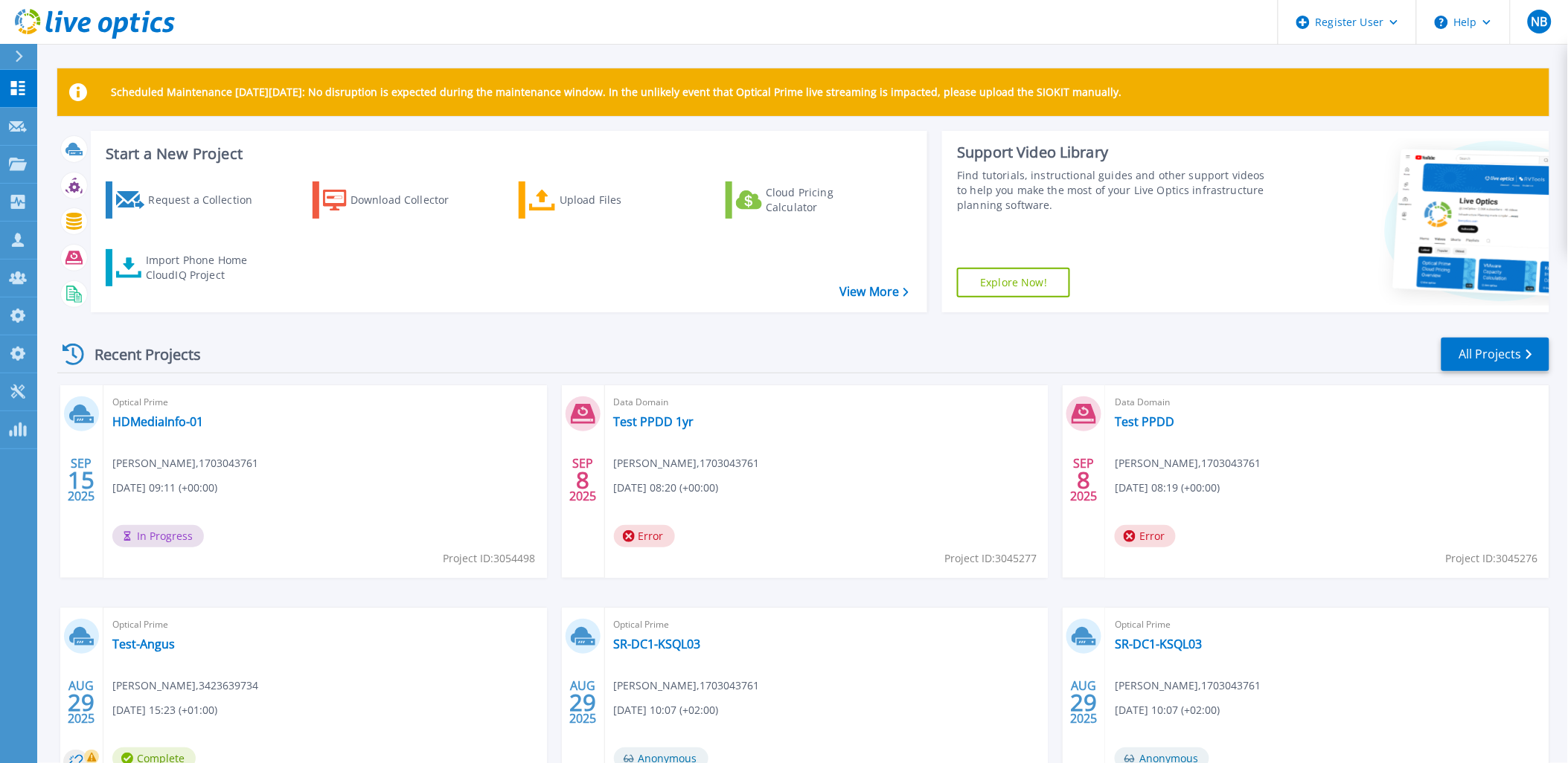
click at [112, 32] on icon at bounding box center [95, 24] width 160 height 31
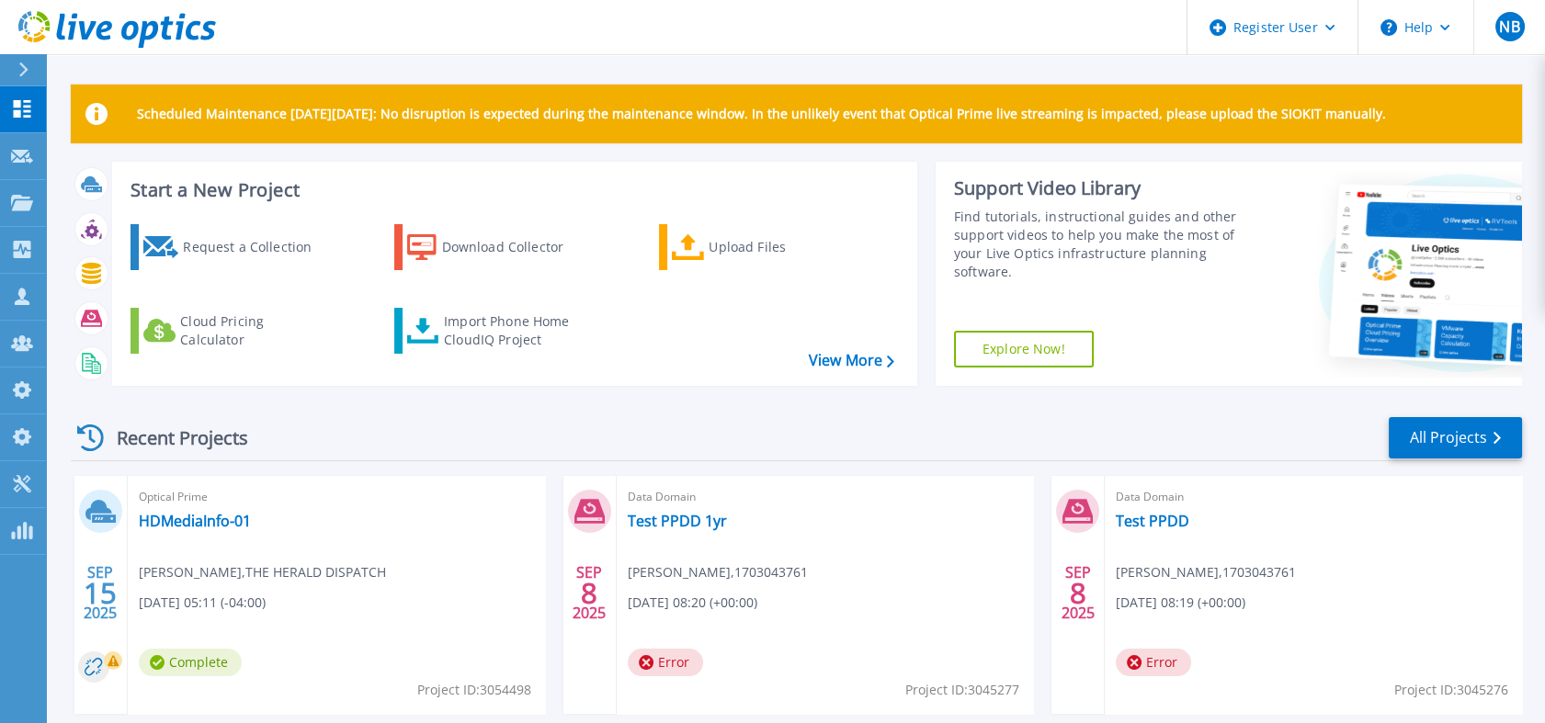
click at [152, 38] on icon at bounding box center [148, 34] width 20 height 27
